Goal: Task Accomplishment & Management: Complete application form

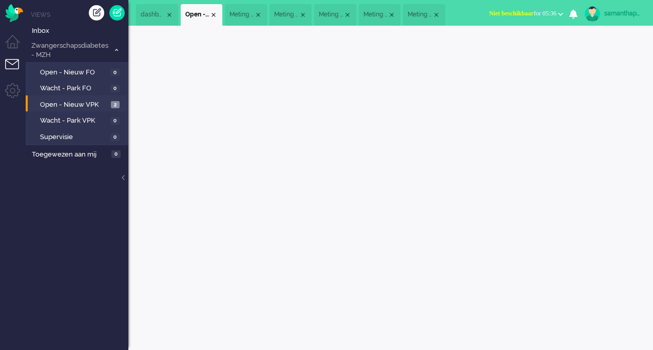
click at [11, 62] on li "Tickets menu" at bounding box center [16, 70] width 23 height 23
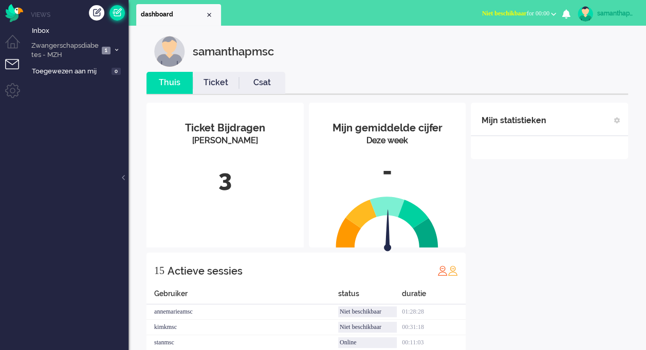
click at [119, 11] on link at bounding box center [116, 12] width 15 height 15
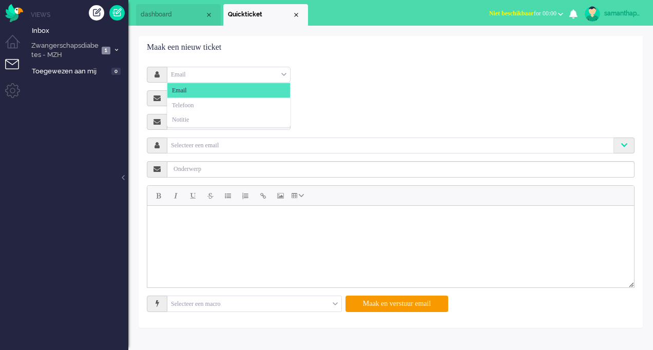
click at [213, 74] on div "Email" at bounding box center [228, 75] width 123 height 16
click at [199, 115] on li "Notitie" at bounding box center [228, 119] width 123 height 15
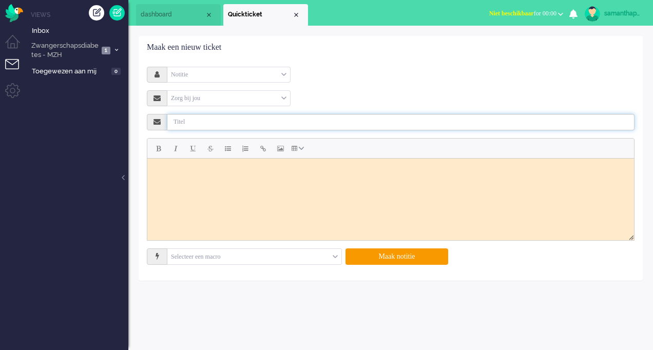
click at [199, 115] on input "text" at bounding box center [400, 122] width 467 height 16
paste input "Offboarden zwangerschapsdiabetes"
type input "Offboarden zwangerschapsdiabetes"
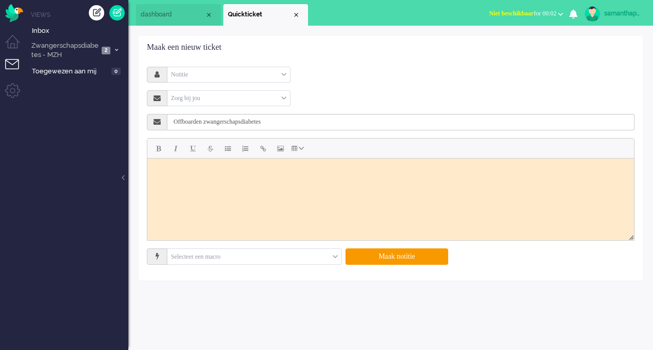
click at [236, 184] on html at bounding box center [390, 171] width 487 height 26
click at [313, 119] on input "Offboarden zwangerschapsdiabetes" at bounding box center [400, 122] width 467 height 16
type input "Offboarden zwangerschapsdiabetes."
click at [265, 171] on body "Rich Text Area. Press ALT-0 for help." at bounding box center [390, 170] width 479 height 17
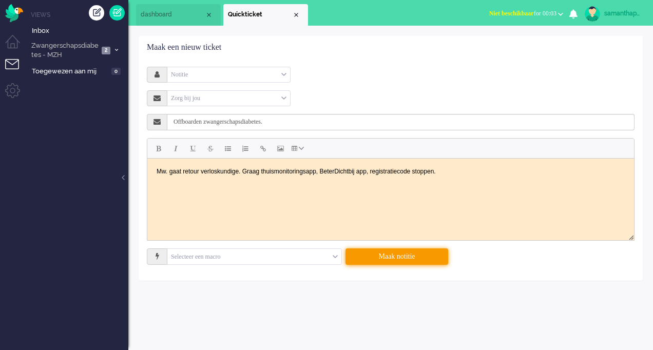
click at [392, 255] on button "Maak notitie" at bounding box center [397, 257] width 103 height 16
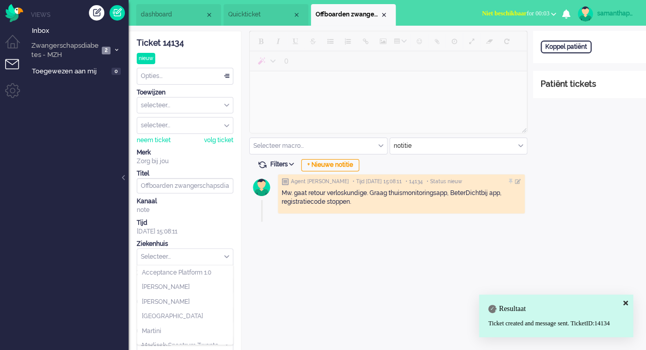
click at [221, 251] on input "text" at bounding box center [185, 257] width 96 height 16
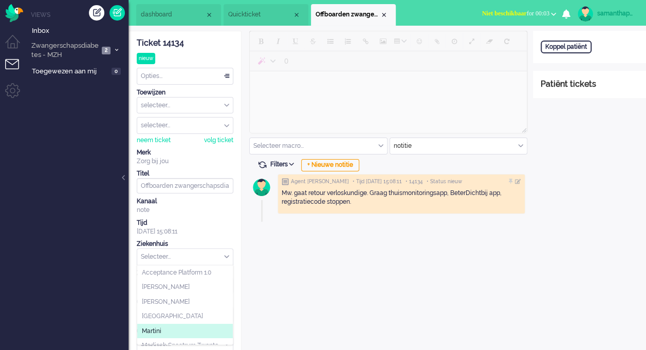
click at [182, 326] on li "Martini" at bounding box center [185, 331] width 96 height 15
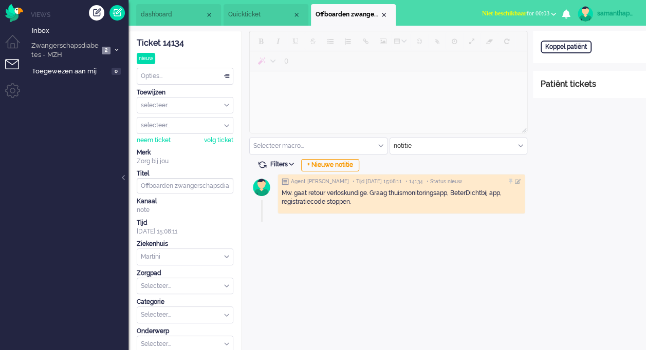
scroll to position [59, 0]
click at [226, 255] on div "Martini" at bounding box center [185, 257] width 96 height 16
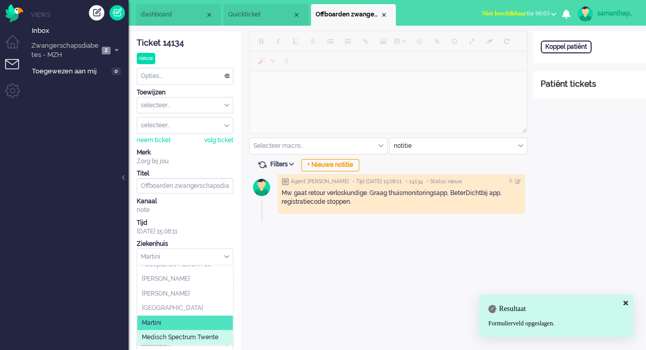
scroll to position [0, 0]
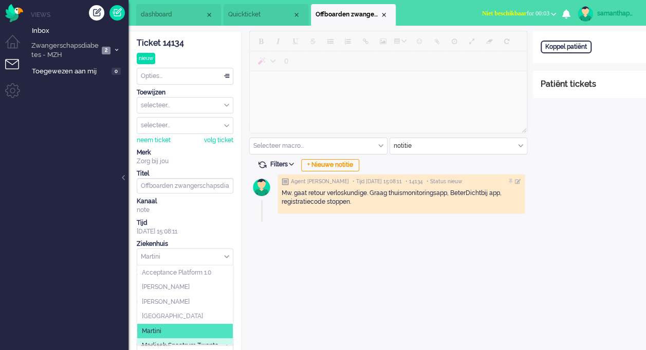
click at [264, 258] on div "0 Selecteer macro... Bericht: Intake Notitie: Beleid na supervisie Notitie: Coa…" at bounding box center [386, 210] width 291 height 359
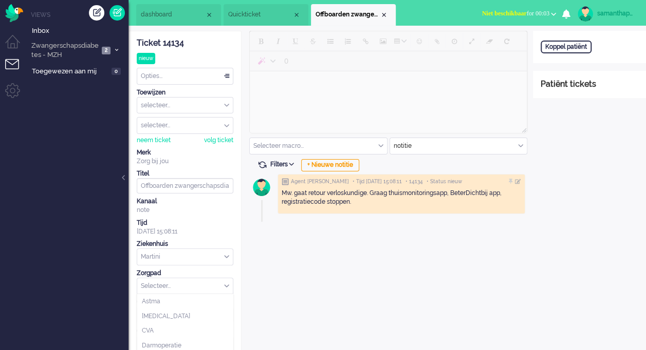
click at [207, 282] on input "text" at bounding box center [185, 286] width 96 height 16
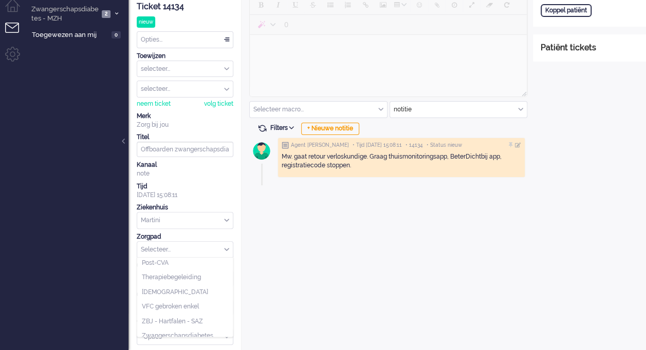
scroll to position [107, 0]
click at [212, 330] on span "Zwangerschapsdiabetes" at bounding box center [177, 334] width 71 height 9
click at [352, 233] on div "0 Selecteer macro... Bericht: Intake Notitie: Beleid na supervisie Notitie: Coa…" at bounding box center [386, 173] width 291 height 359
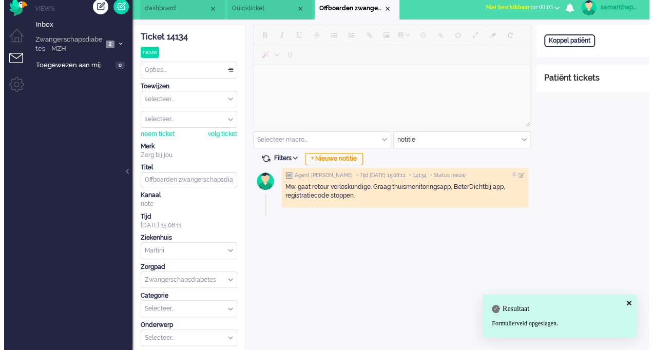
scroll to position [0, 0]
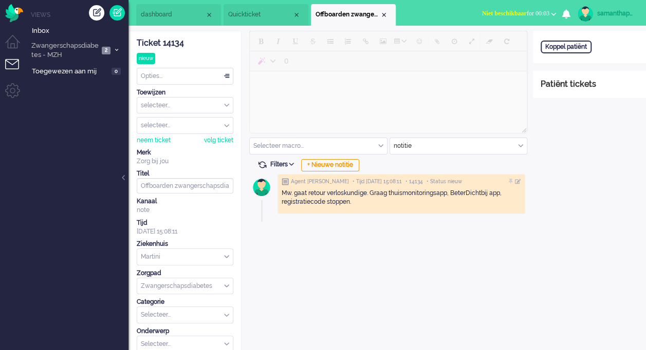
click at [162, 15] on span "dashboard" at bounding box center [173, 14] width 64 height 9
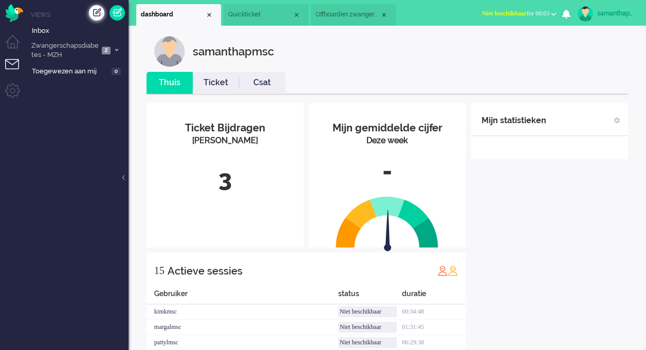
click at [90, 13] on div "Creëer ticket" at bounding box center [96, 12] width 15 height 15
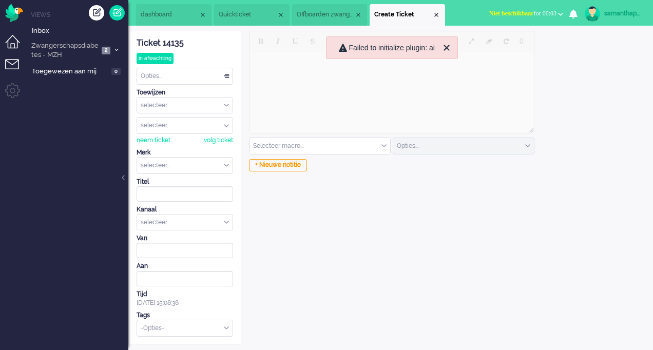
click at [13, 46] on li "Dashboard menu" at bounding box center [16, 46] width 23 height 23
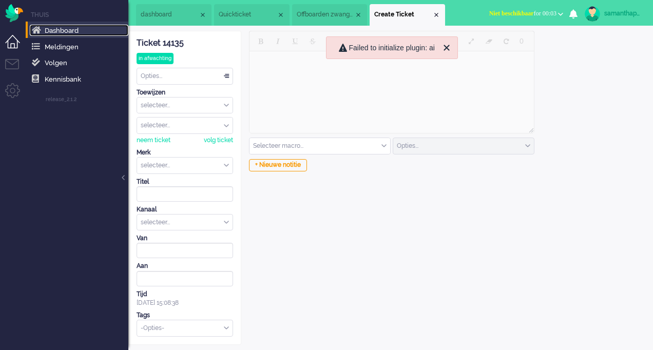
click at [71, 35] on link "Dashboard" at bounding box center [79, 30] width 99 height 11
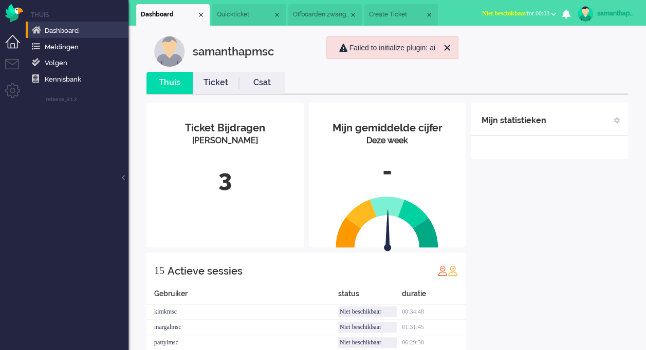
click at [230, 82] on link "Ticket" at bounding box center [216, 83] width 46 height 12
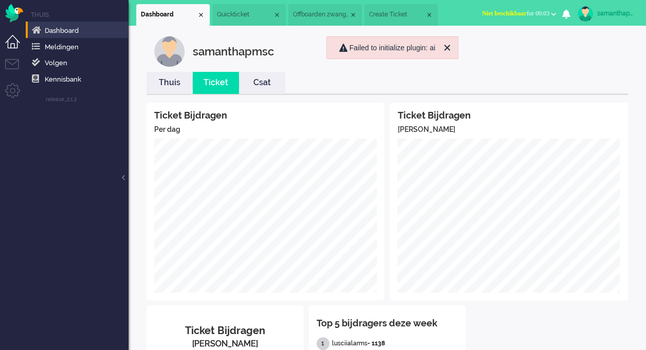
click at [257, 83] on link "Csat" at bounding box center [262, 83] width 46 height 12
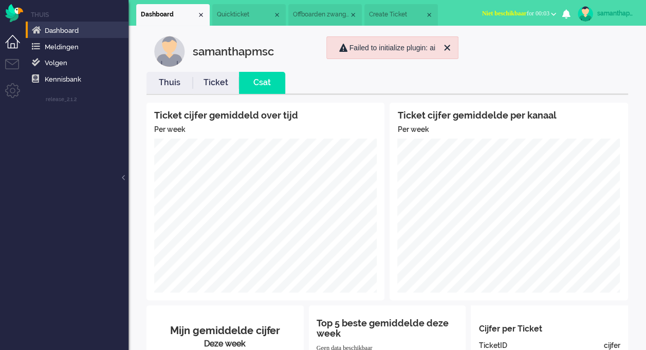
click at [173, 84] on link "Thuis" at bounding box center [169, 83] width 46 height 12
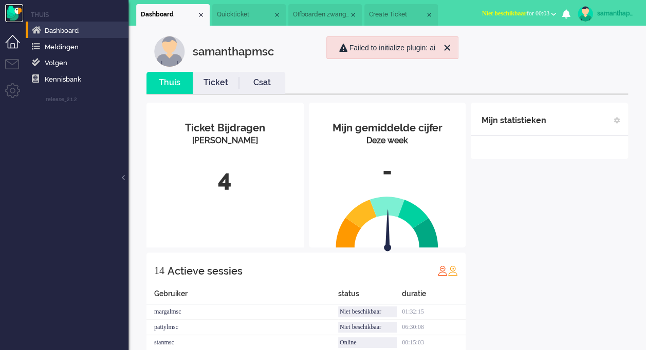
click at [11, 12] on img "Omnidesk" at bounding box center [14, 13] width 18 height 18
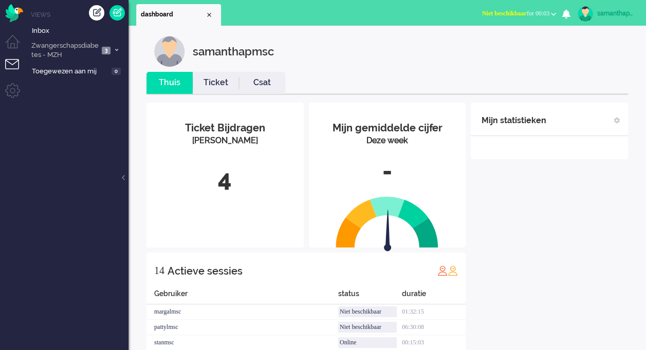
click at [45, 12] on li "Views" at bounding box center [80, 14] width 98 height 9
click at [50, 52] on span "Zwangerschapsdiabetes - MZH" at bounding box center [64, 50] width 69 height 19
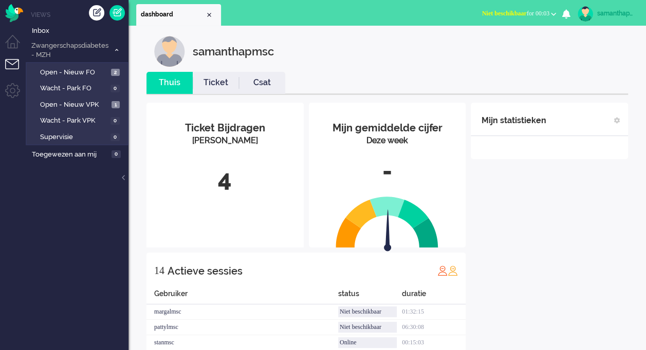
click at [11, 32] on ul "Menu" at bounding box center [13, 274] width 26 height 548
click at [10, 36] on li "Dashboard menu" at bounding box center [16, 46] width 23 height 23
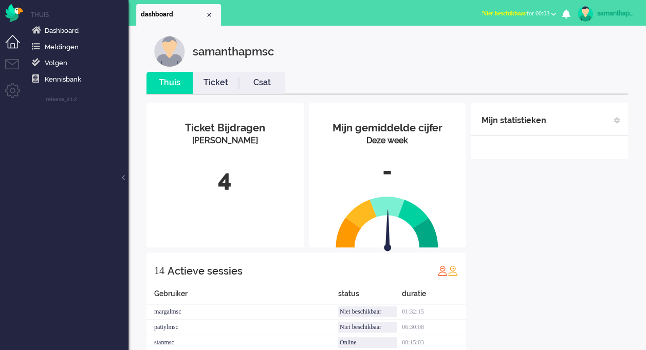
click at [61, 15] on li "Thuis" at bounding box center [80, 14] width 98 height 9
click at [68, 30] on span "Dashboard" at bounding box center [62, 31] width 34 height 8
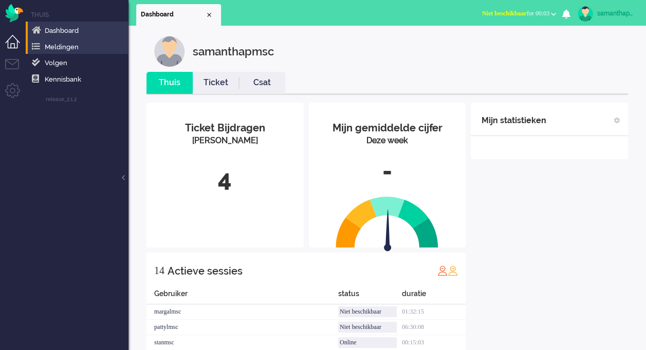
click at [69, 39] on li "Meldingen" at bounding box center [77, 46] width 103 height 16
click at [63, 43] on span "Meldingen" at bounding box center [62, 47] width 34 height 8
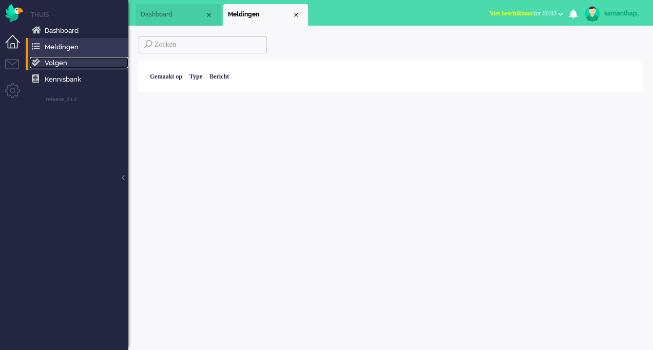
click at [65, 68] on link "Volgen" at bounding box center [79, 62] width 99 height 11
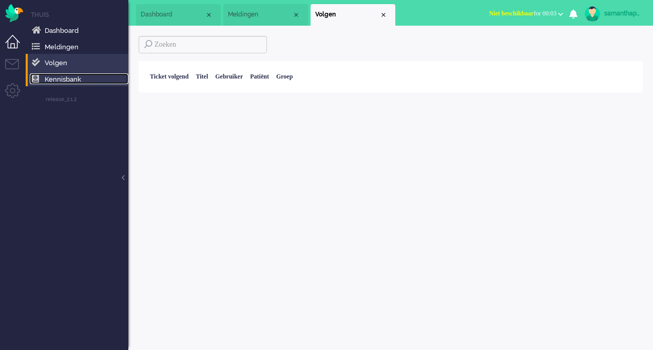
click at [71, 80] on span "Kennisbank" at bounding box center [63, 79] width 36 height 8
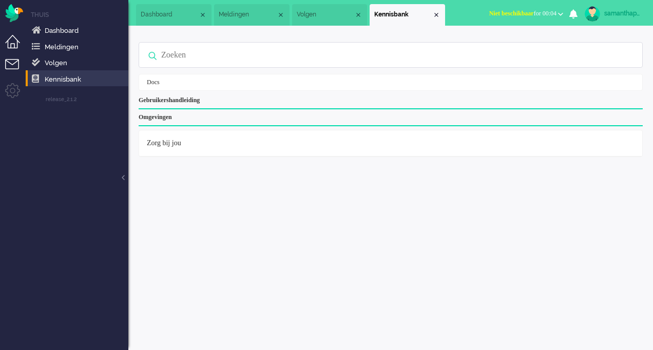
click at [17, 68] on li "Tickets menu" at bounding box center [16, 70] width 23 height 23
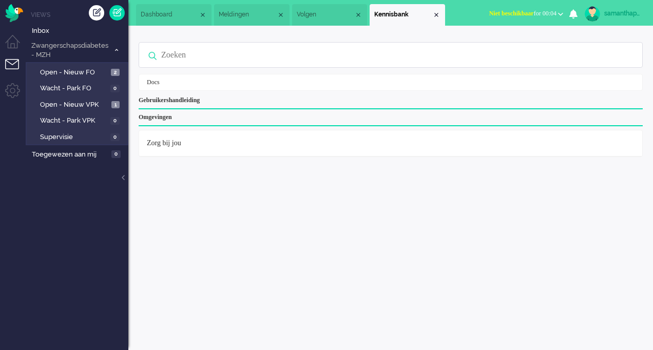
click at [119, 175] on ul "Views Inbox Zwangerschapsdiabetes - MZH 3 Open - Nieuw FO 2 Wacht - Park FO 0 O…" at bounding box center [77, 175] width 103 height 350
click at [76, 138] on span "Supervisie" at bounding box center [74, 137] width 68 height 10
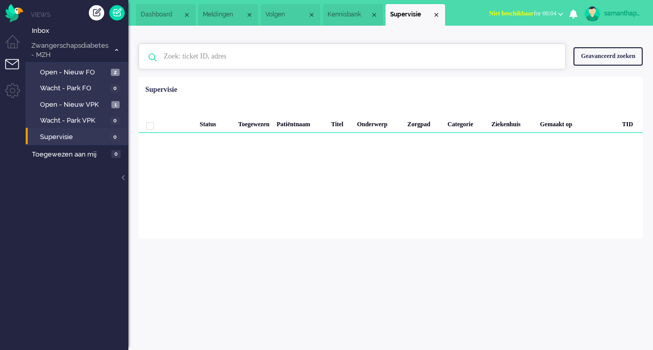
click at [191, 60] on input "text" at bounding box center [353, 56] width 395 height 25
paste input "Trentacosti, G."
type input "Trentacosti"
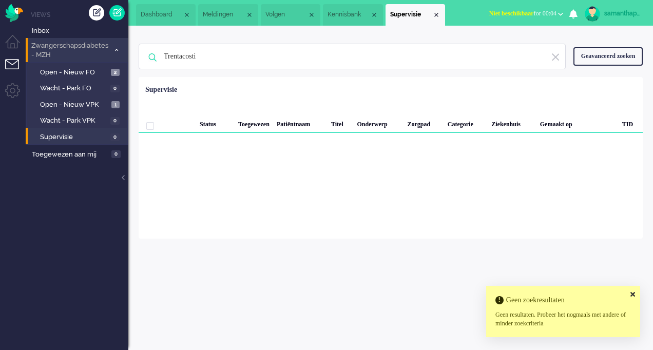
click at [61, 48] on span "Zwangerschapsdiabetes - MZH" at bounding box center [70, 50] width 80 height 19
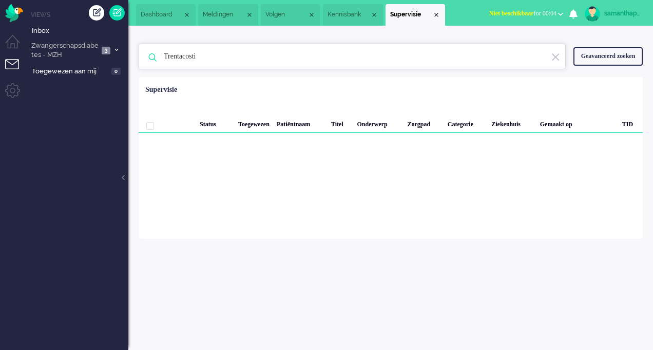
drag, startPoint x: 256, startPoint y: 66, endPoint x: 145, endPoint y: 63, distance: 111.0
click at [145, 63] on div "Trentacosti Geen zoekresultaten Probeer nog eens" at bounding box center [352, 57] width 427 height 26
click at [13, 41] on li "Dashboard menu" at bounding box center [16, 46] width 23 height 23
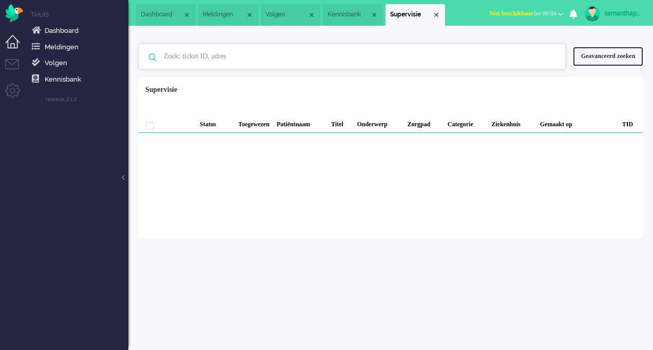
click at [220, 63] on input "text" at bounding box center [353, 56] width 395 height 25
click at [77, 31] on span "Dashboard" at bounding box center [62, 31] width 34 height 8
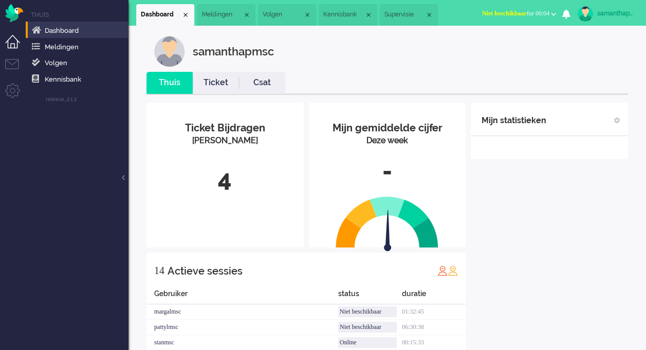
click at [213, 84] on link "Ticket" at bounding box center [216, 83] width 46 height 12
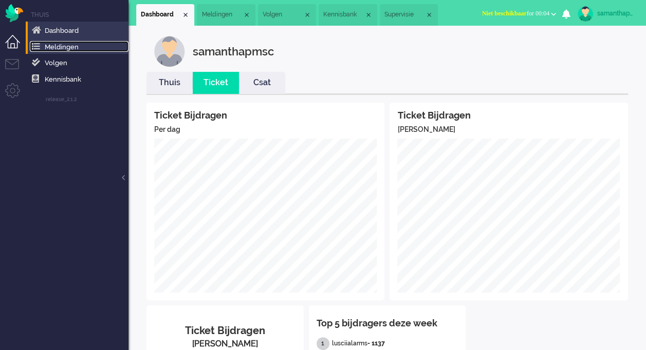
click at [87, 45] on link "Meldingen" at bounding box center [79, 46] width 99 height 11
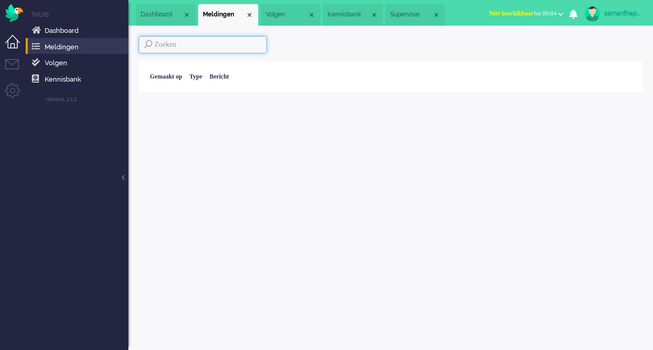
click at [187, 47] on input at bounding box center [203, 44] width 128 height 17
paste input "Trentacosti, G."
type input "Trentacosti"
click at [220, 34] on div "Trentacosti Pagina 1 van 1 Gemaakt op Type Bericht Pagina 1 van 1" at bounding box center [390, 60] width 525 height 69
drag, startPoint x: 212, startPoint y: 52, endPoint x: 51, endPoint y: 57, distance: 160.8
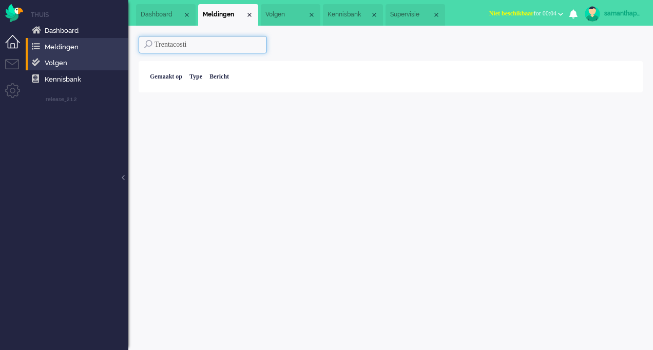
click at [51, 57] on div "Thuis Dashboard Meldingen Volgen Kennisbank release_2.1.2 Views Inbox Zwangersc…" at bounding box center [326, 175] width 653 height 350
click at [61, 62] on span "Volgen" at bounding box center [56, 63] width 23 height 8
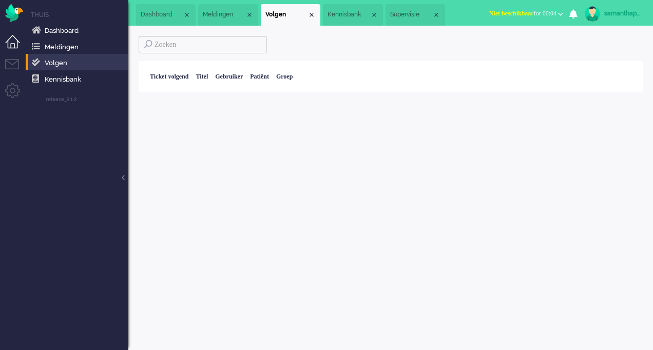
click at [273, 77] on div "Patiënt" at bounding box center [260, 77] width 26 height 16
click at [11, 92] on li "Admin menu" at bounding box center [16, 94] width 23 height 23
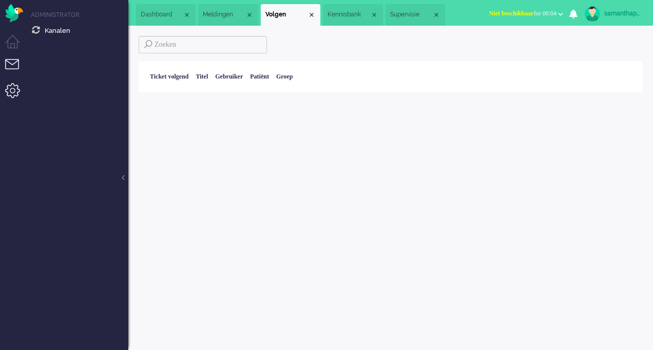
click at [20, 61] on li "Tickets menu" at bounding box center [16, 70] width 23 height 23
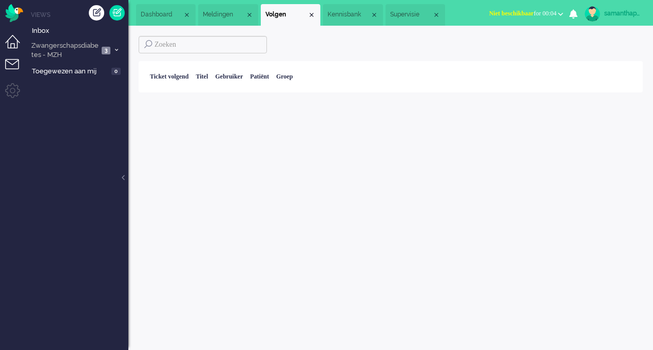
click at [9, 42] on li "Dashboard menu" at bounding box center [16, 46] width 23 height 23
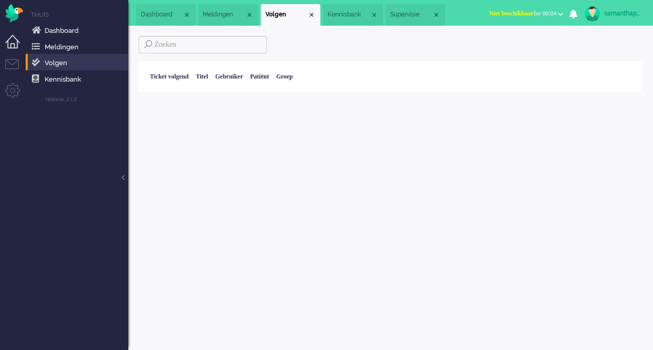
click at [55, 11] on ul "Thuis Dashboard Meldingen Volgen Kennisbank release_2.1.2" at bounding box center [77, 175] width 103 height 350
click at [55, 11] on li "Thuis" at bounding box center [80, 14] width 98 height 9
click at [13, 15] on img "Omnidesk" at bounding box center [14, 13] width 18 height 18
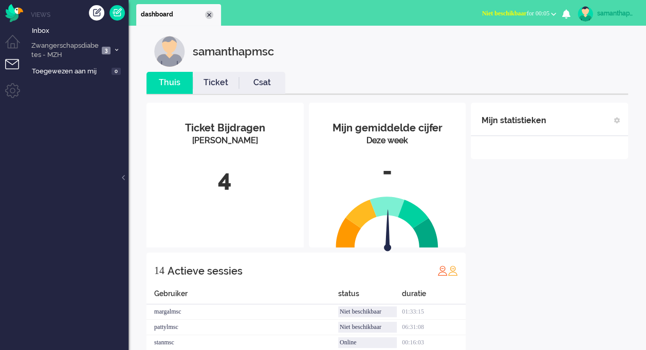
click at [209, 13] on div "Close tab" at bounding box center [209, 15] width 8 height 8
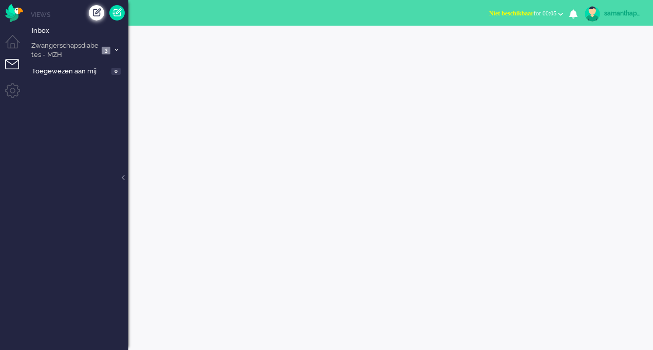
click at [88, 14] on li "Views" at bounding box center [80, 14] width 98 height 9
click at [92, 14] on div "Creëer ticket" at bounding box center [96, 12] width 15 height 15
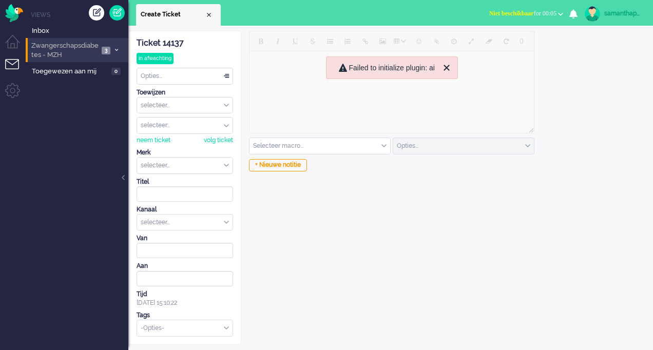
click at [115, 49] on icon at bounding box center [116, 50] width 3 height 4
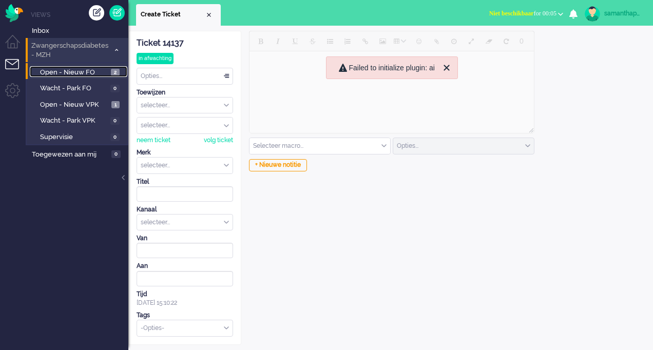
click at [95, 70] on span "Open - Nieuw FO" at bounding box center [74, 73] width 68 height 10
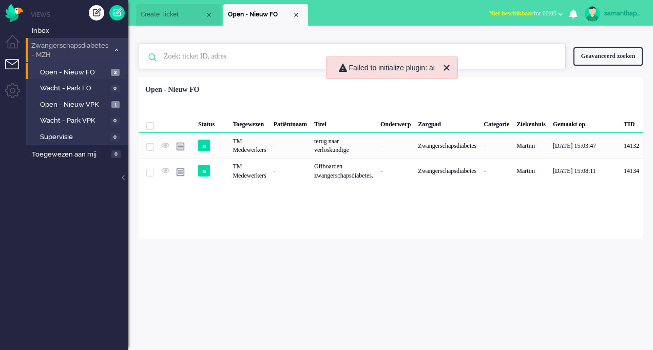
click at [243, 59] on input "text" at bounding box center [353, 56] width 395 height 25
paste input "Trentacosti, G."
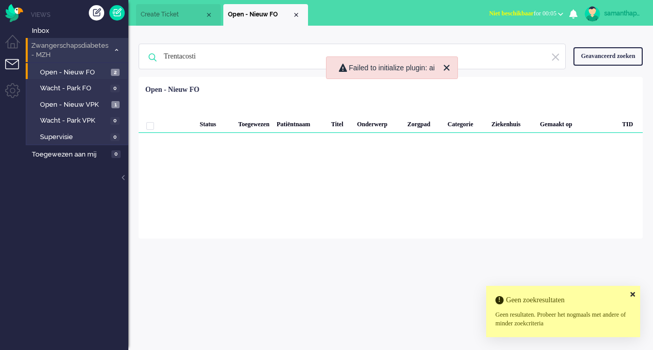
click at [632, 294] on icon at bounding box center [633, 294] width 5 height 7
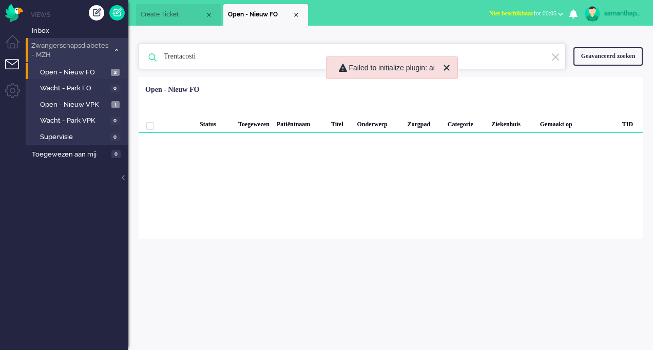
click at [247, 56] on input "Trentacosti" at bounding box center [353, 56] width 395 height 25
type input "T"
click at [89, 75] on span "Open - Nieuw FO" at bounding box center [74, 73] width 68 height 10
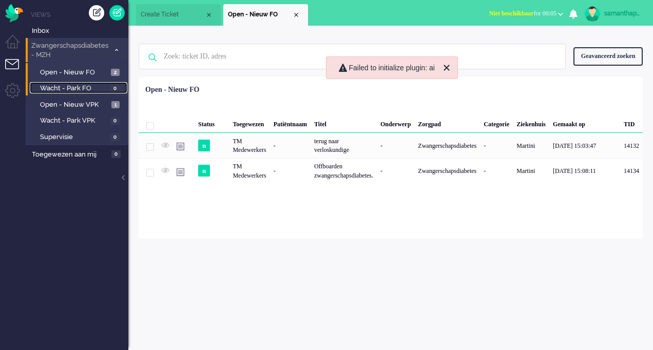
click at [89, 83] on link "Wacht - Park FO 0" at bounding box center [79, 87] width 98 height 11
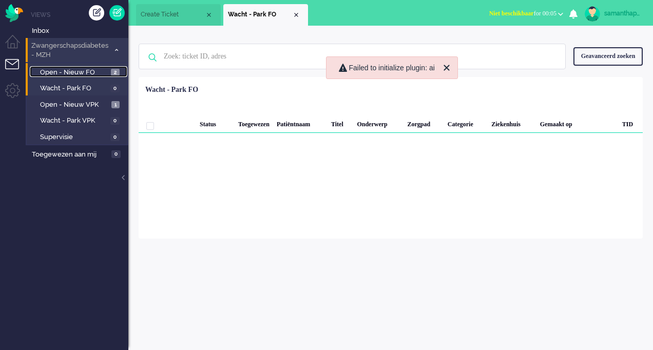
click at [87, 73] on span "Open - Nieuw FO" at bounding box center [74, 73] width 68 height 10
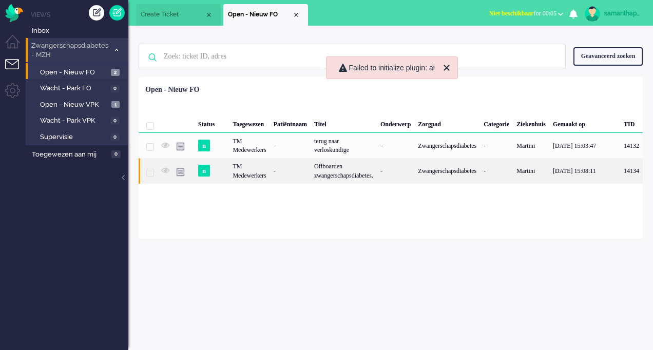
click at [311, 173] on div "-" at bounding box center [290, 170] width 41 height 25
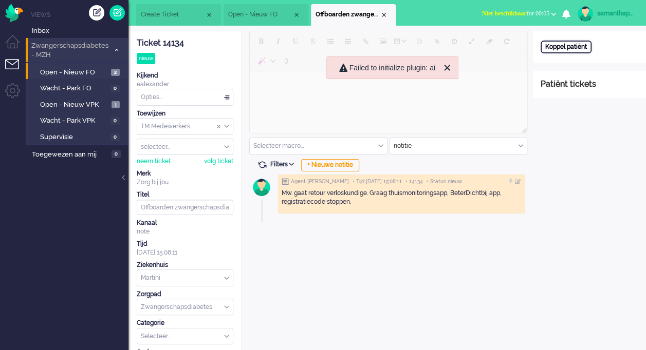
click at [566, 44] on div "Koppel patiënt" at bounding box center [565, 47] width 51 height 13
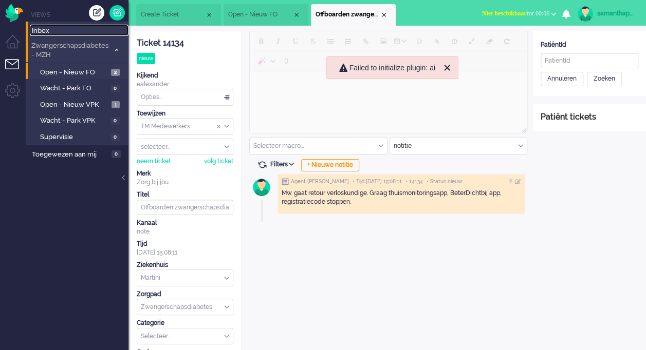
click at [61, 29] on span "Inbox" at bounding box center [80, 31] width 97 height 10
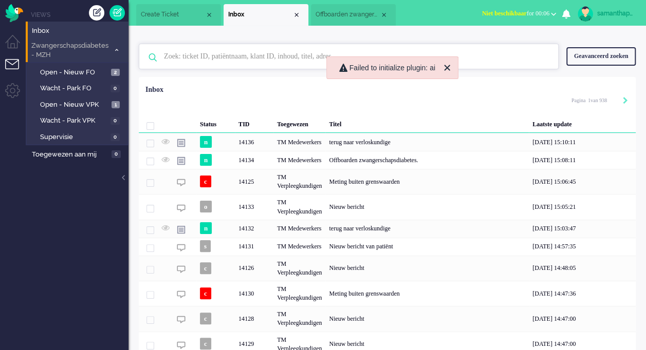
paste input "Trentacosti, G."
type input "Trentacosti"
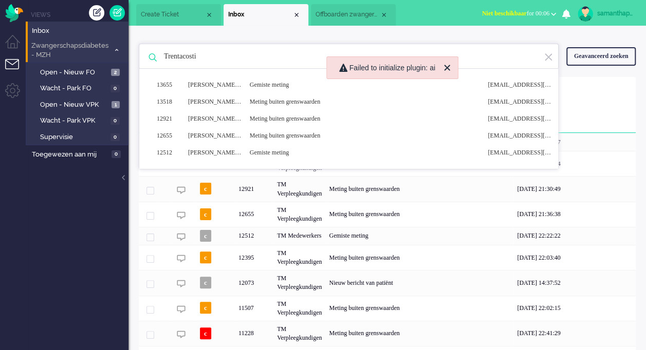
click at [547, 58] on img at bounding box center [547, 57] width 9 height 10
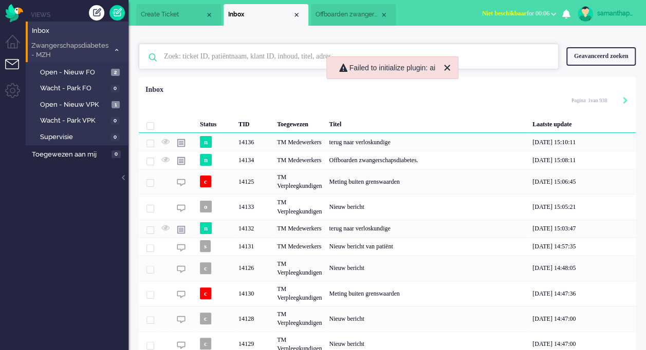
click at [234, 56] on input "text" at bounding box center [350, 56] width 388 height 25
paste input "Trentacosti, G."
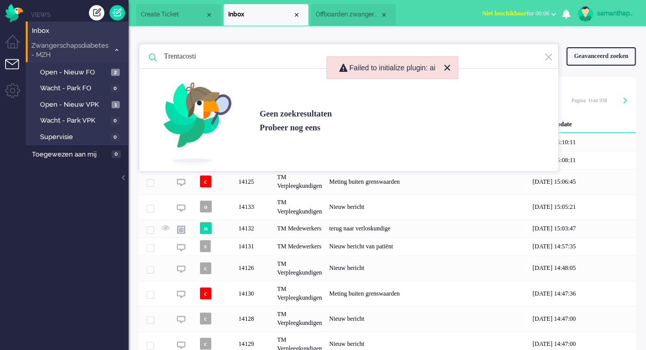
type input "Trentacosti"
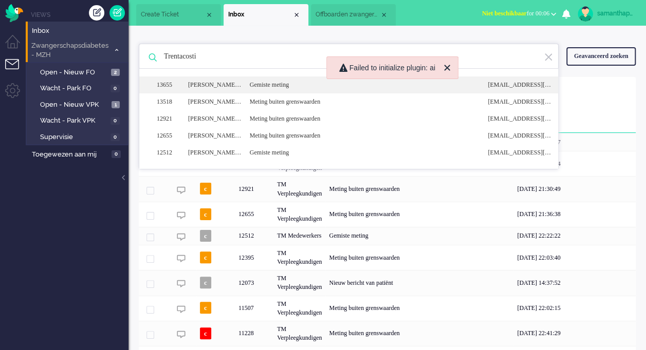
click at [271, 84] on div "Gemiste meting" at bounding box center [361, 85] width 238 height 9
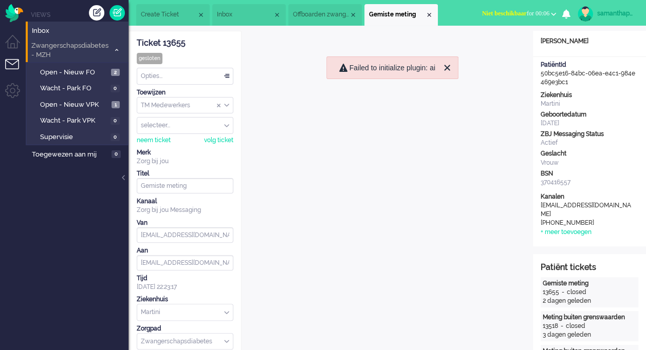
drag, startPoint x: 540, startPoint y: 72, endPoint x: 588, endPoint y: 83, distance: 49.6
click at [588, 83] on div "PatiëntId 50bc5e16-84bc-06ea-e4c1-984e469e3bc1" at bounding box center [589, 74] width 113 height 26
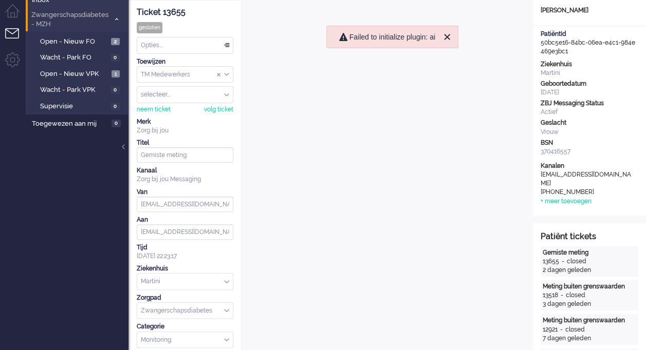
drag, startPoint x: 588, startPoint y: 83, endPoint x: 553, endPoint y: 77, distance: 36.0
drag, startPoint x: 553, startPoint y: 77, endPoint x: 552, endPoint y: 46, distance: 30.8
click at [552, 46] on div "PatiëntId 50bc5e16-84bc-06ea-e4c1-984e469e3bc1" at bounding box center [589, 43] width 113 height 26
drag, startPoint x: 542, startPoint y: 42, endPoint x: 581, endPoint y: 58, distance: 42.2
click at [581, 58] on div "Open custom software Patiëntnaam Giulia Trentacosti PatiëntId 50bc5e16-84bc-06e…" at bounding box center [589, 108] width 113 height 216
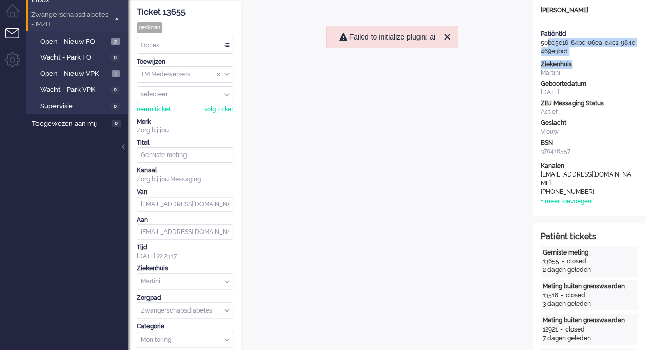
click at [581, 58] on div "Open custom software Patiëntnaam Giulia Trentacosti PatiëntId 50bc5e16-84bc-06e…" at bounding box center [589, 108] width 113 height 216
click at [542, 38] on div "PatiëntId" at bounding box center [589, 34] width 98 height 9
click at [540, 43] on div "PatiëntId 50bc5e16-84bc-06ea-e4c1-984e469e3bc1" at bounding box center [589, 43] width 113 height 26
drag, startPoint x: 541, startPoint y: 40, endPoint x: 576, endPoint y: 50, distance: 35.9
click at [576, 50] on div "PatiëntId 50bc5e16-84bc-06ea-e4c1-984e469e3bc1" at bounding box center [589, 43] width 113 height 26
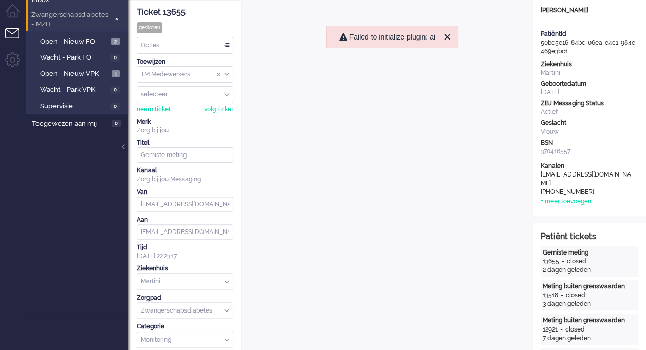
drag, startPoint x: 576, startPoint y: 50, endPoint x: 565, endPoint y: 44, distance: 12.0
copy div "50bc5e16-84bc-06ea-e4c1-984e469e3bc1"
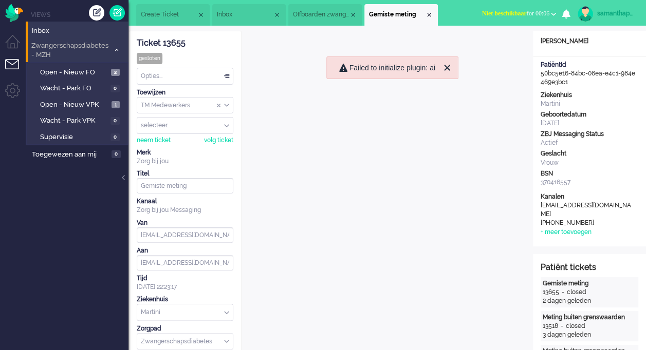
click at [341, 13] on span "Offboarden zwangerschapsdiabetes." at bounding box center [321, 14] width 56 height 9
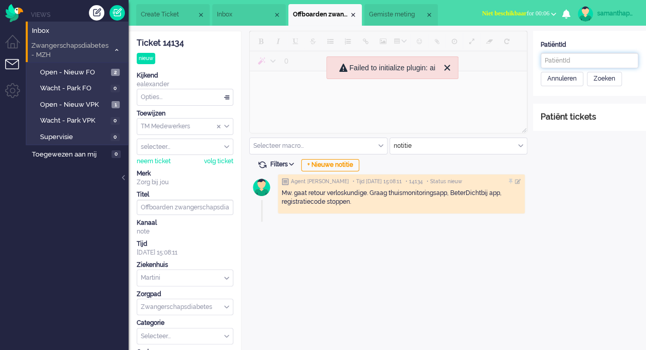
click at [576, 60] on input "text" at bounding box center [589, 60] width 98 height 15
paste input "50bc5e16-84bc-06ea-e4c1-984e469e3bc1"
type input "50bc5e16-84bc-06ea-e4c1-984e469e3bc1"
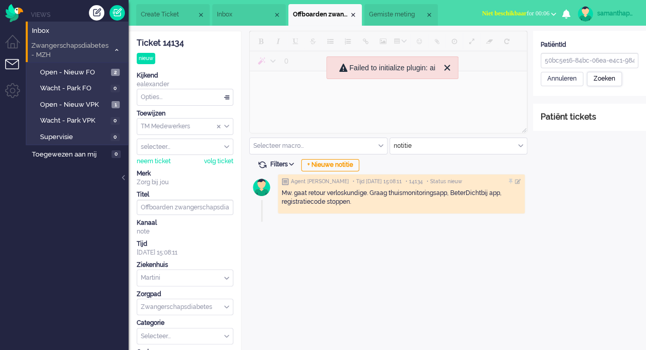
click at [605, 75] on div "Zoeken" at bounding box center [603, 79] width 35 height 14
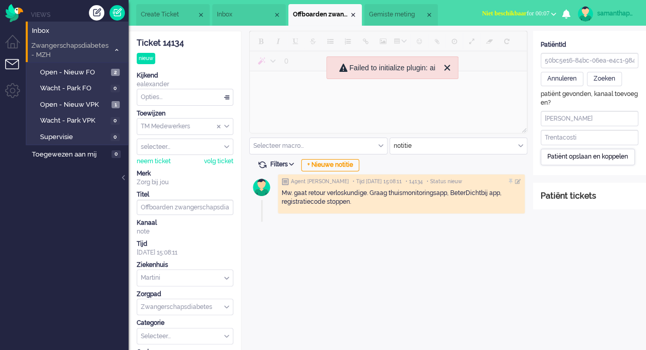
click at [597, 156] on div "Patiënt opslaan en koppelen" at bounding box center [587, 157] width 94 height 16
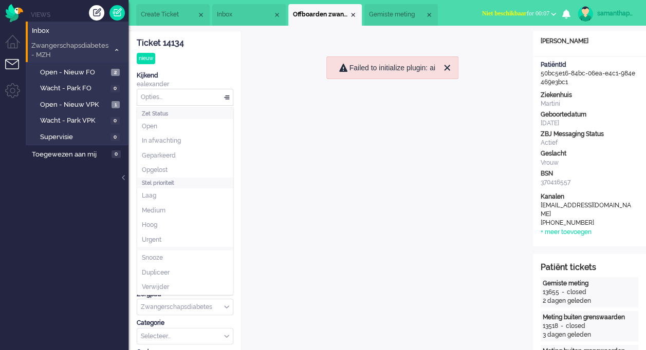
click at [177, 100] on div "Opties..." at bounding box center [185, 97] width 96 height 16
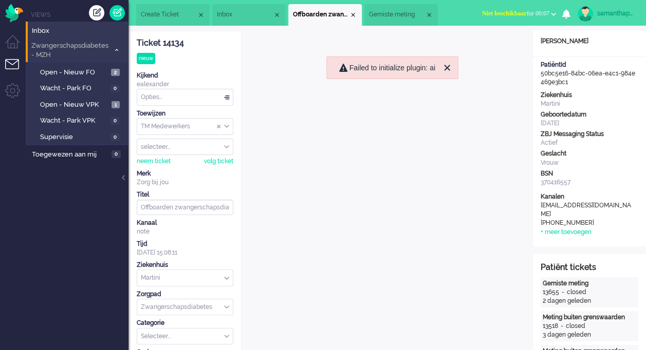
click at [202, 56] on div "Ticket 14134 nieuw Kijkend ealexander Opties... Zet Status Open In afwachting G…" at bounding box center [185, 216] width 97 height 371
click at [93, 68] on span "Open - Nieuw FO" at bounding box center [74, 73] width 68 height 10
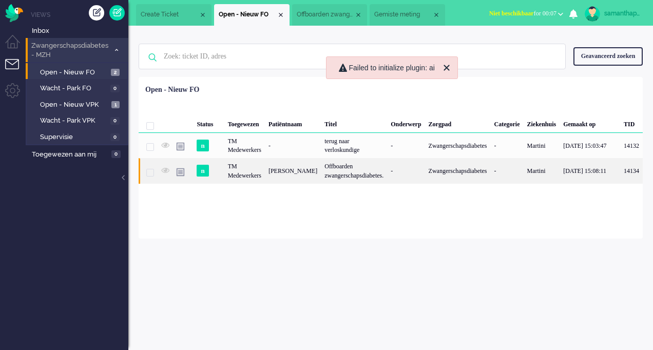
click at [348, 169] on div "Offboarden zwangerschapsdiabetes." at bounding box center [354, 170] width 66 height 25
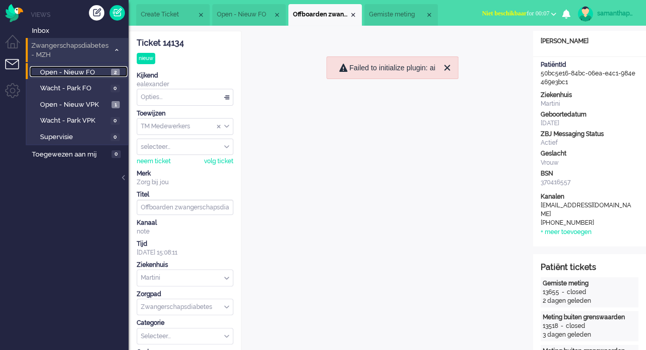
click at [96, 75] on span "Open - Nieuw FO" at bounding box center [74, 73] width 68 height 10
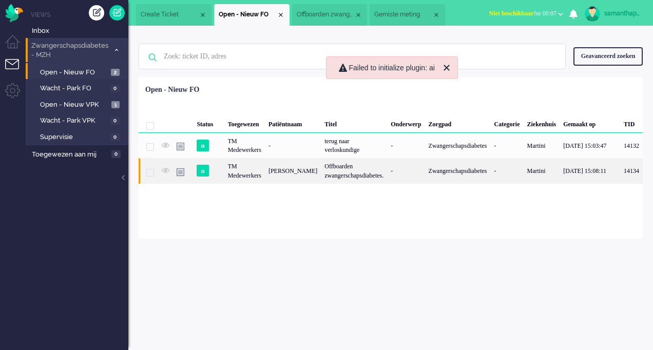
drag, startPoint x: 274, startPoint y: 176, endPoint x: 308, endPoint y: 180, distance: 33.6
click at [308, 180] on div "Giulia Trentacosti" at bounding box center [293, 170] width 56 height 25
